Goal: Navigation & Orientation: Find specific page/section

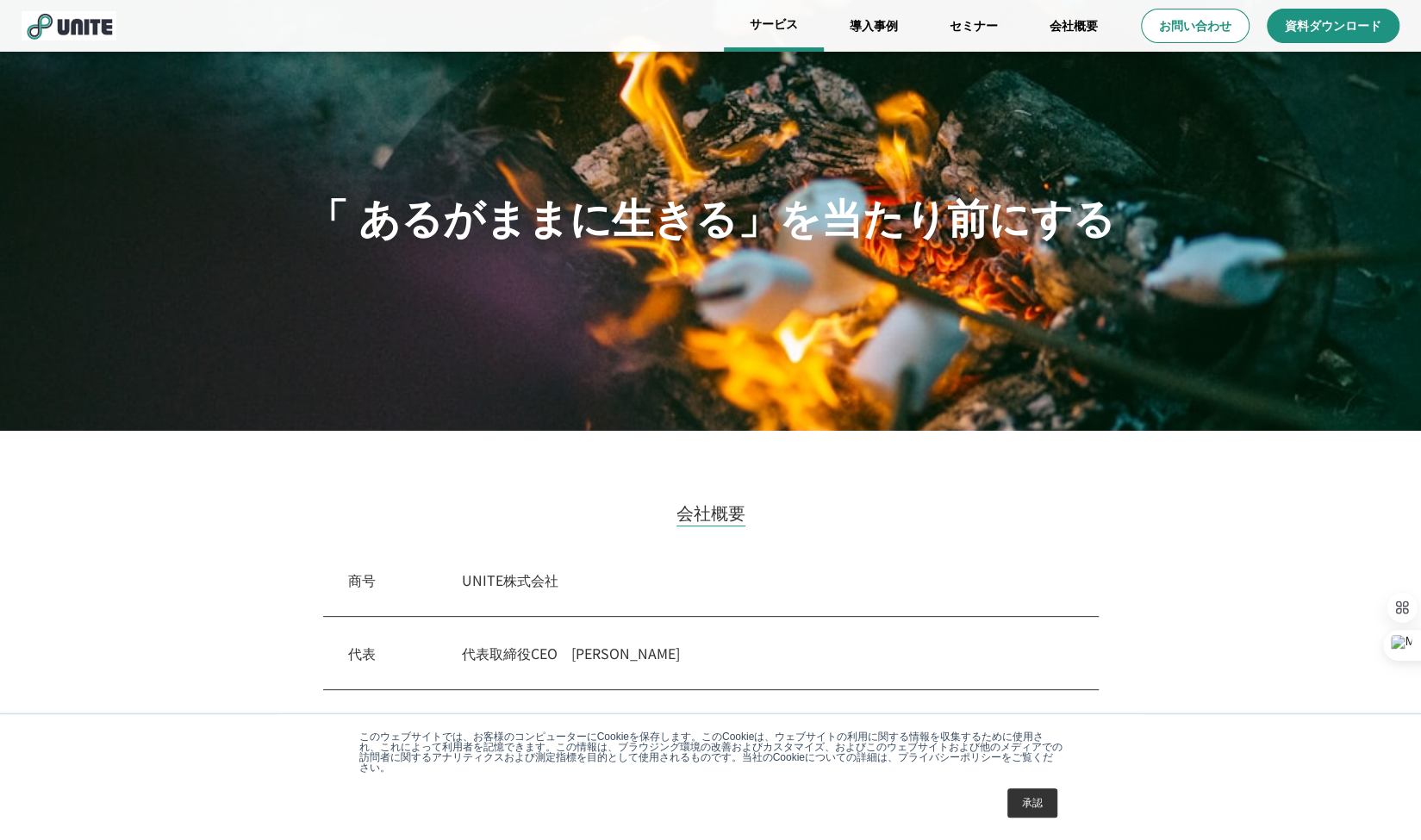
click at [773, 32] on link "サービス" at bounding box center [774, 25] width 100 height 52
click at [777, 29] on link "サービス" at bounding box center [774, 25] width 100 height 52
click at [770, 31] on link "サービス" at bounding box center [774, 25] width 100 height 52
click at [1023, 798] on link "承認" at bounding box center [1032, 803] width 50 height 29
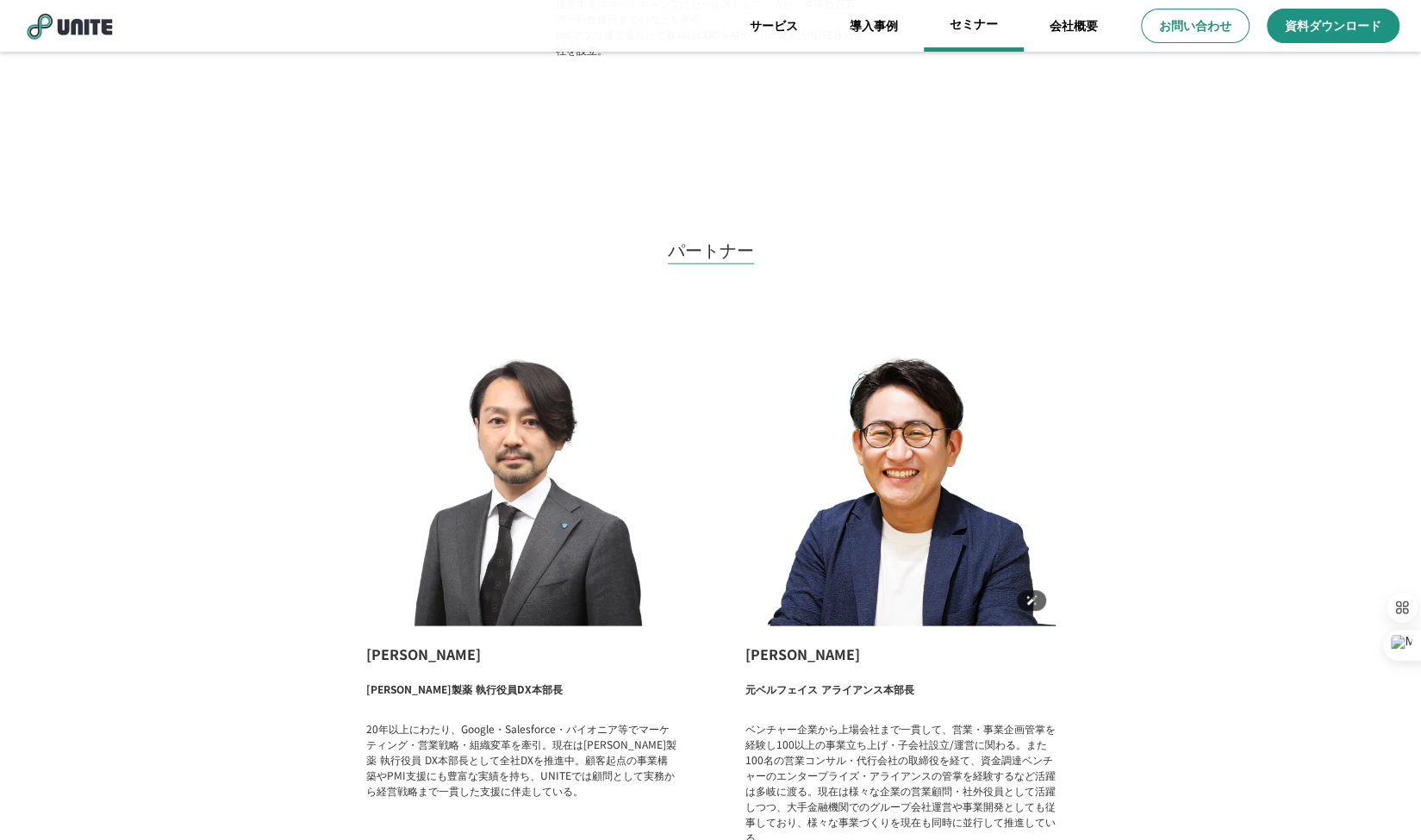
scroll to position [1808, 0]
click at [763, 28] on link "サービス" at bounding box center [774, 25] width 100 height 52
click at [765, 30] on link "サービス" at bounding box center [774, 25] width 100 height 52
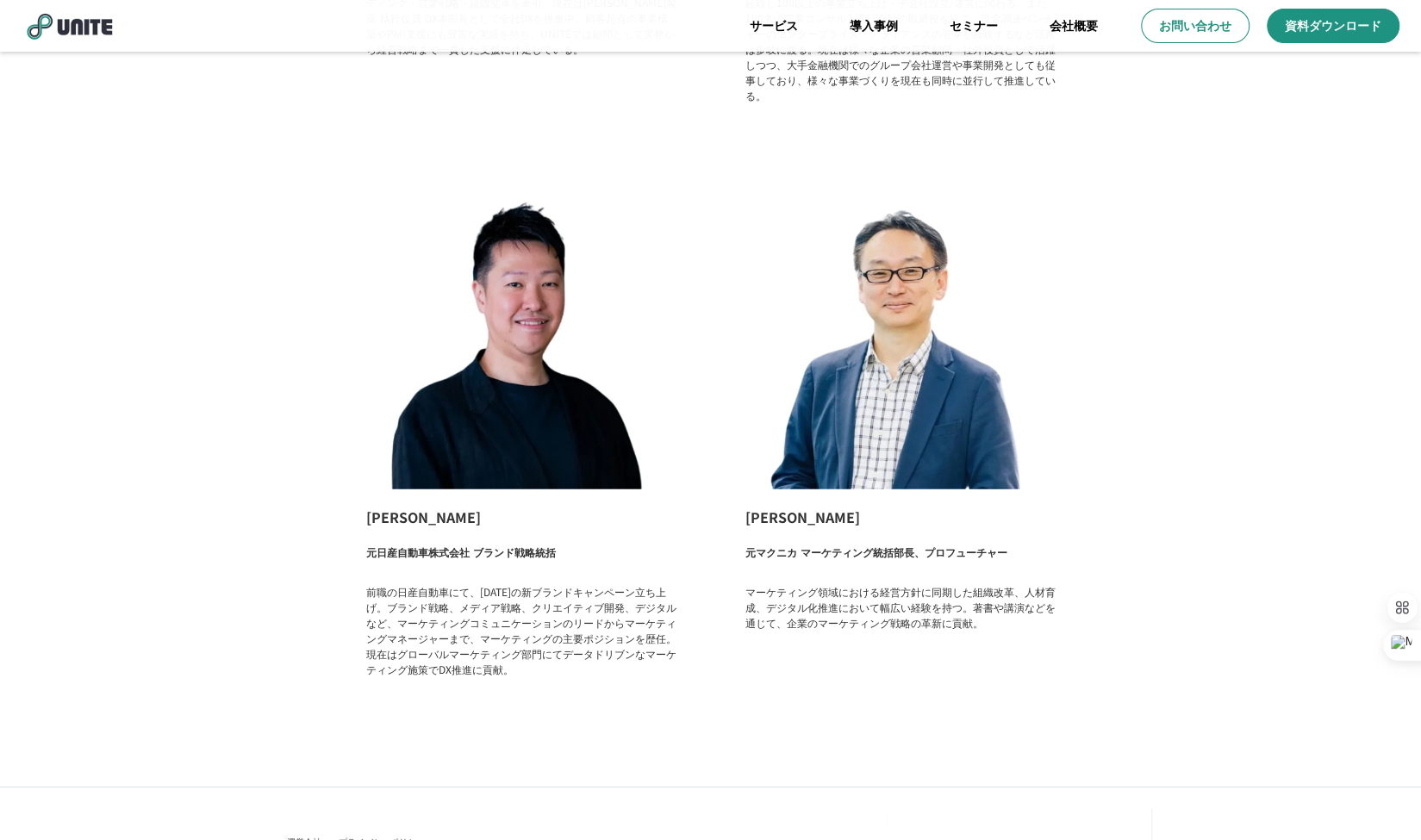
scroll to position [2664, 0]
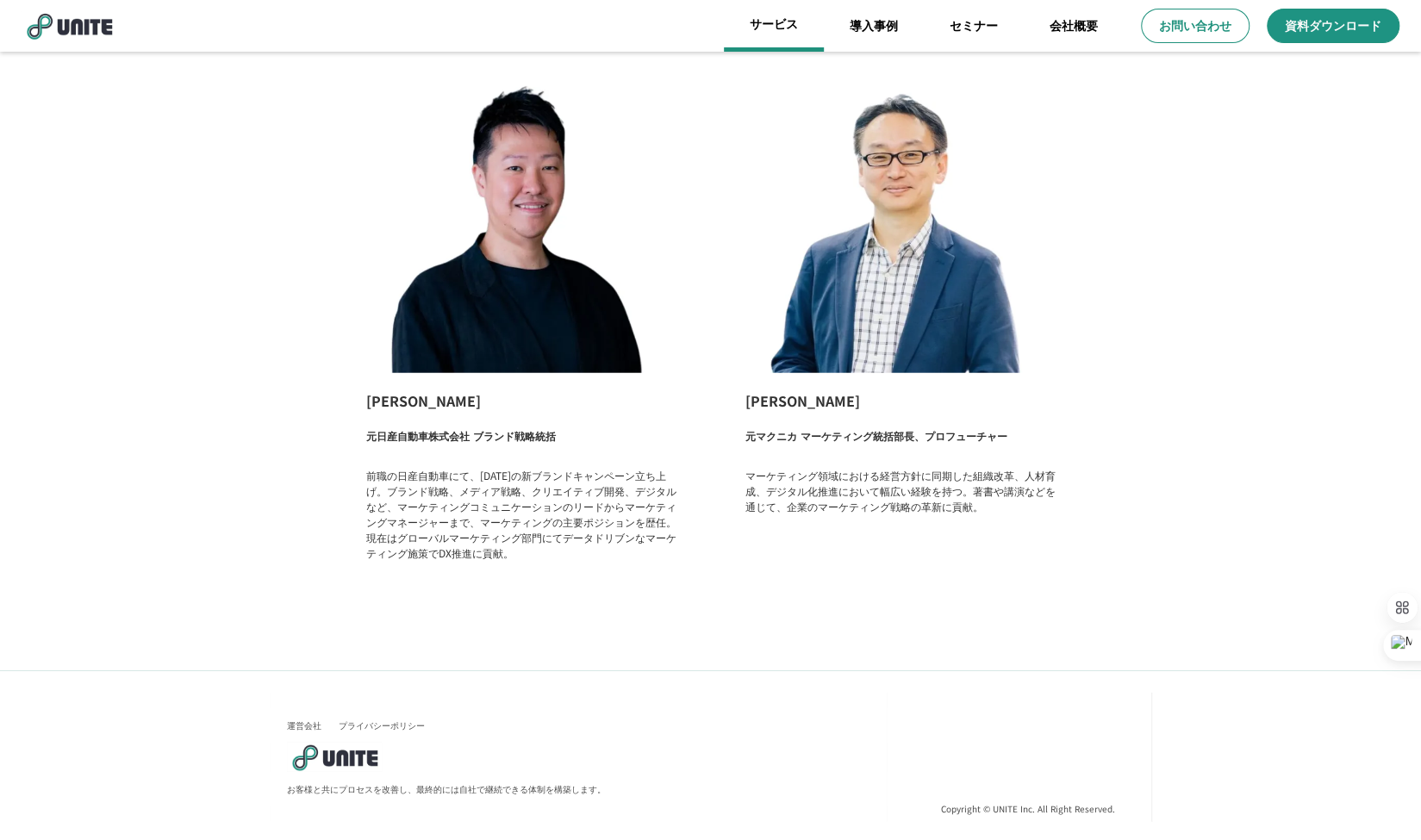
click at [763, 9] on link "サービス" at bounding box center [774, 25] width 100 height 52
click at [866, 24] on link "導入事例" at bounding box center [874, 25] width 100 height 52
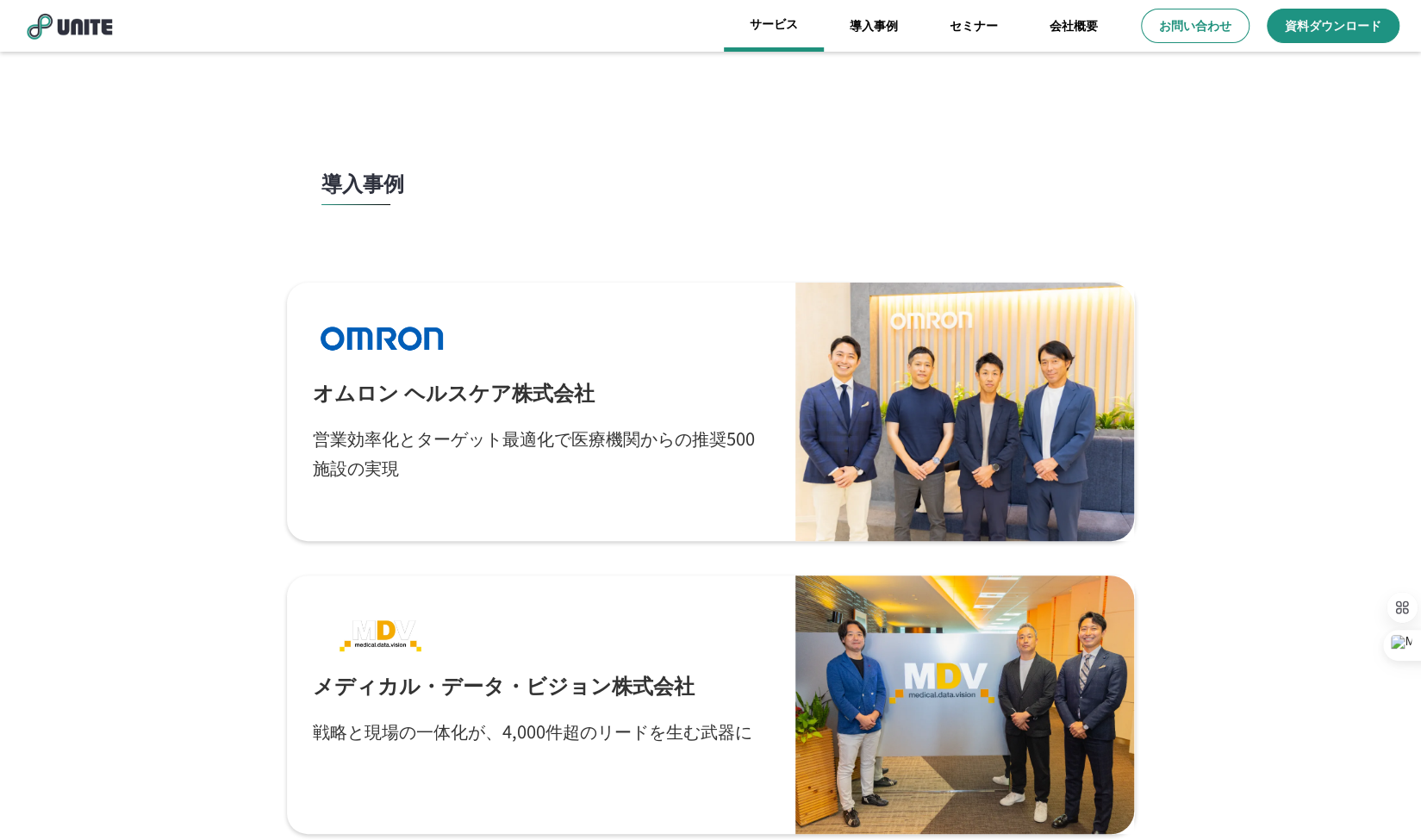
click at [765, 30] on link "サービス" at bounding box center [774, 25] width 100 height 52
